Goal: Complete application form

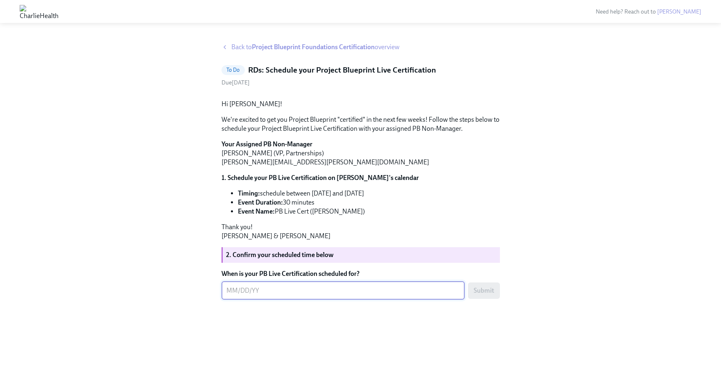
scroll to position [36, 0]
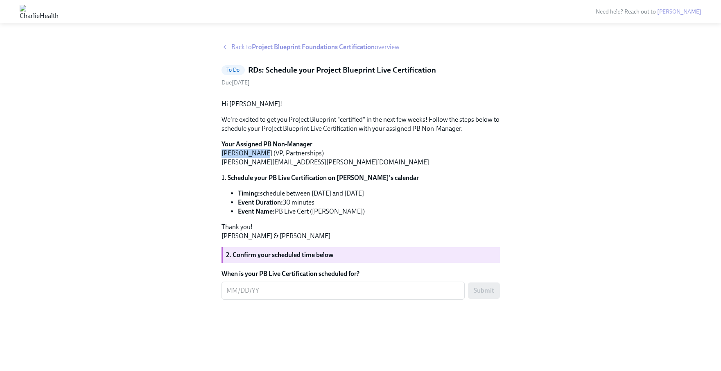
drag, startPoint x: 221, startPoint y: 186, endPoint x: 258, endPoint y: 186, distance: 36.5
click at [258, 167] on p "Your Assigned PB Non-Manager [PERSON_NAME] (VP, Partnerships) [PERSON_NAME][EMA…" at bounding box center [361, 153] width 279 height 27
copy p "[PERSON_NAME]"
click at [287, 295] on textarea "When is your PB Live Certification scheduled for?" at bounding box center [344, 291] width 234 height 10
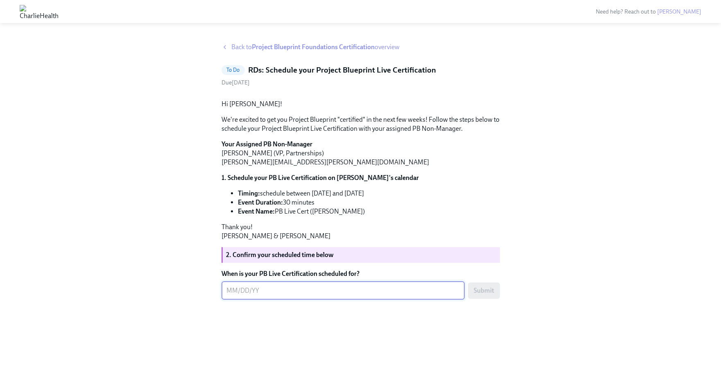
click at [276, 295] on textarea "When is your PB Live Certification scheduled for?" at bounding box center [344, 291] width 234 height 10
click at [249, 295] on textarea "When is your PB Live Certification scheduled for?" at bounding box center [344, 291] width 234 height 10
type textarea "[DATE]"
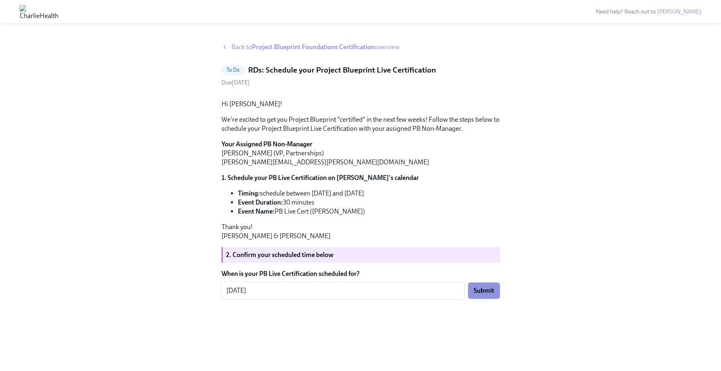
click at [549, 328] on div "Back to Project Blueprint Foundations Certification overview To Do RDs: Schedul…" at bounding box center [361, 197] width 682 height 308
click at [480, 295] on span "Submit" at bounding box center [484, 290] width 20 height 8
